Goal: Obtain resource: Download file/media

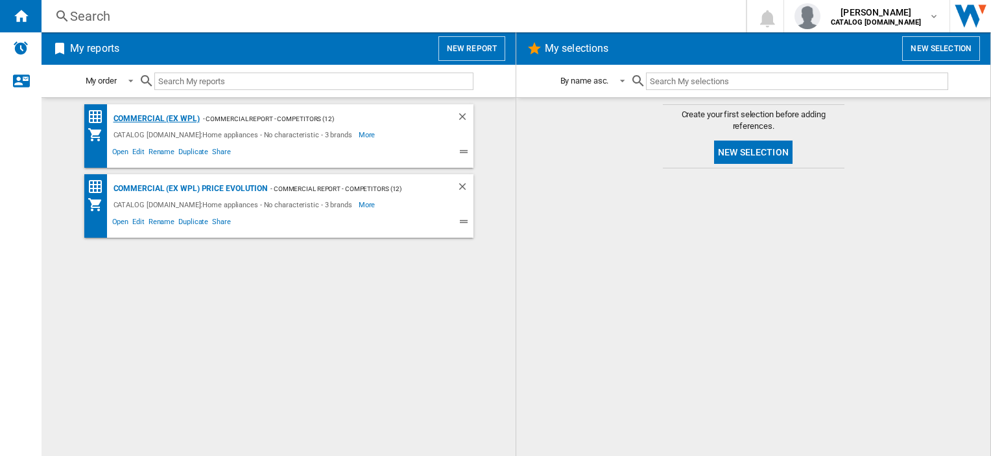
click at [137, 115] on div "Commercial (ex WPL)" at bounding box center [154, 119] width 89 height 16
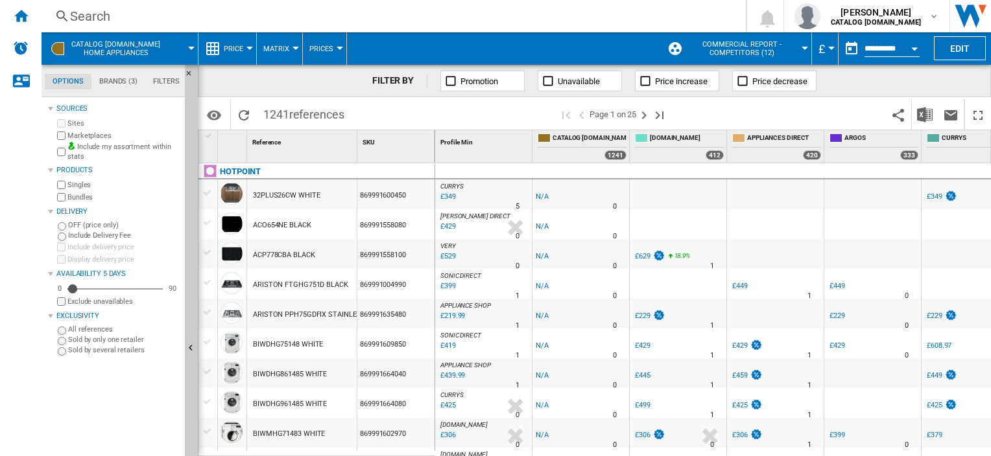
click at [913, 47] on div "Open calendar" at bounding box center [914, 48] width 6 height 3
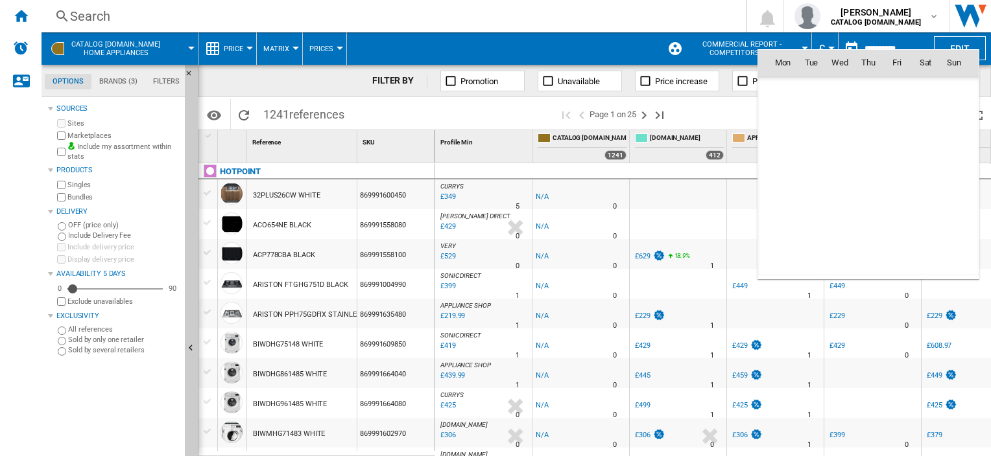
scroll to position [6186, 0]
click at [635, 43] on div at bounding box center [495, 228] width 991 height 456
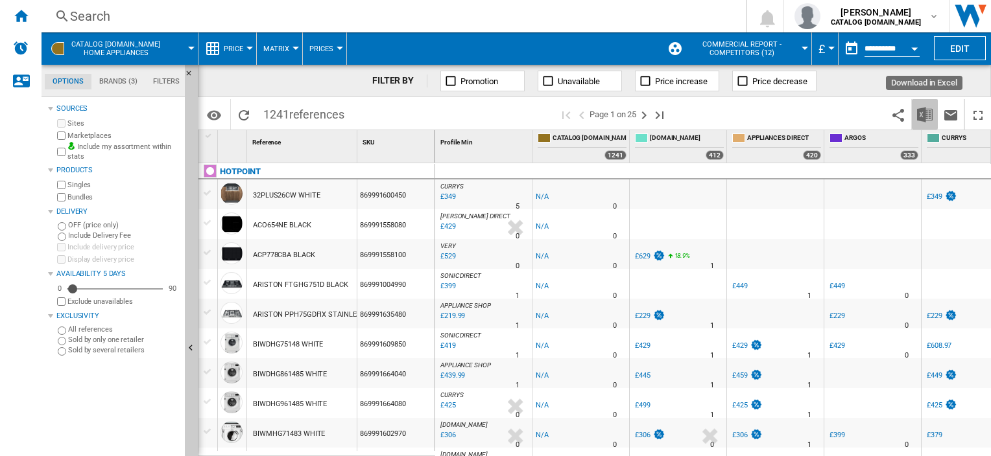
click at [928, 117] on img "Download in Excel" at bounding box center [925, 115] width 16 height 16
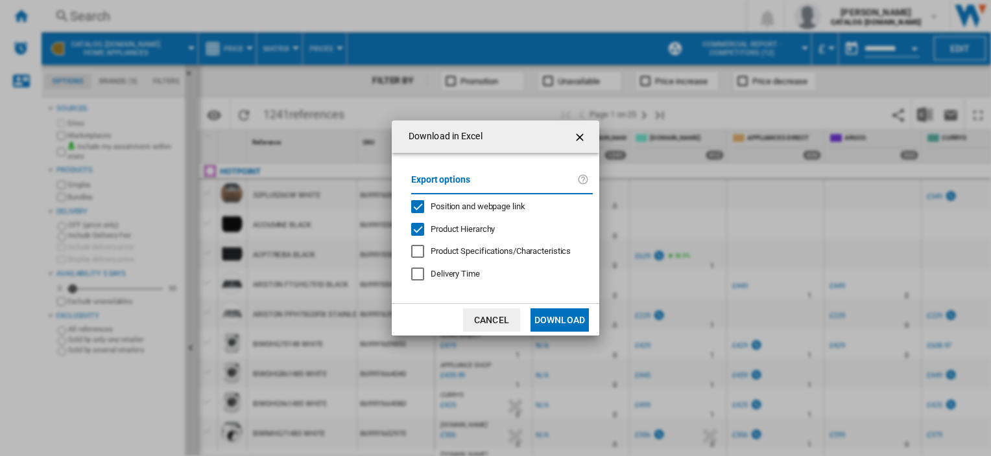
click at [418, 202] on div "Position and webpage link" at bounding box center [417, 206] width 13 height 13
click at [564, 324] on button "Download" at bounding box center [559, 320] width 58 height 23
